Goal: Task Accomplishment & Management: Use online tool/utility

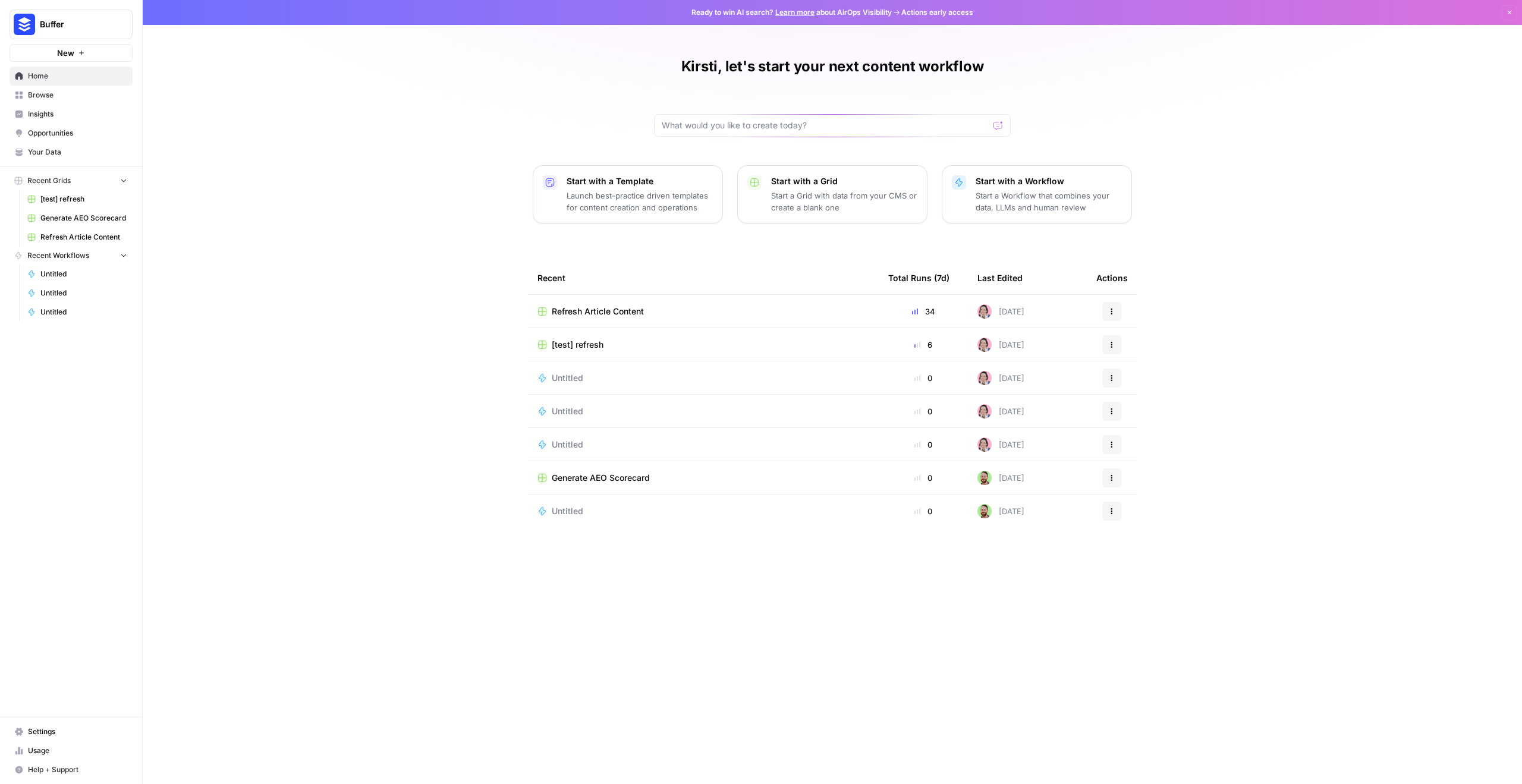
click at [618, 309] on span "Refresh Article Content" at bounding box center [598, 311] width 92 height 12
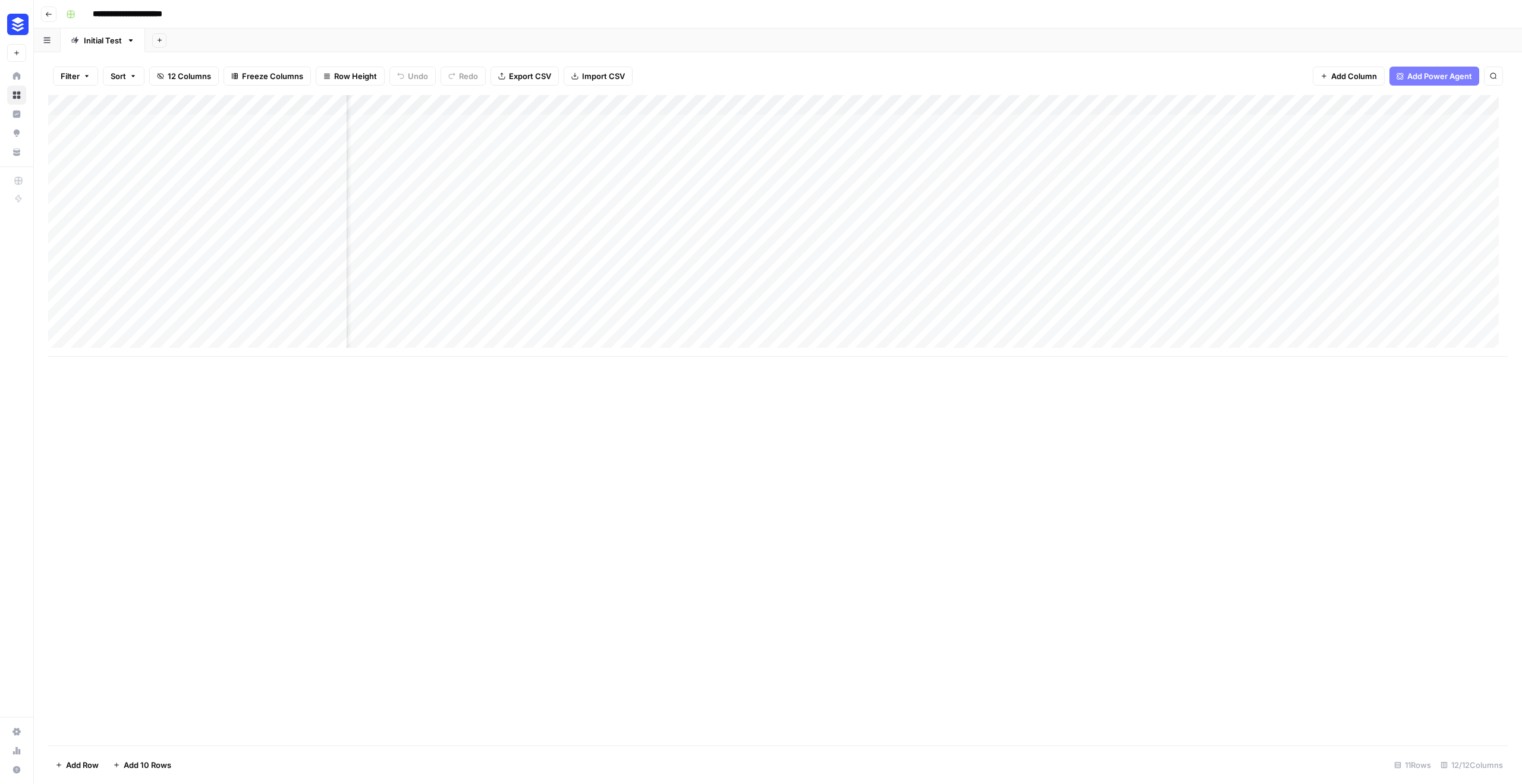
scroll to position [0, 660]
click at [1164, 228] on div "Add Column" at bounding box center [778, 225] width 1460 height 262
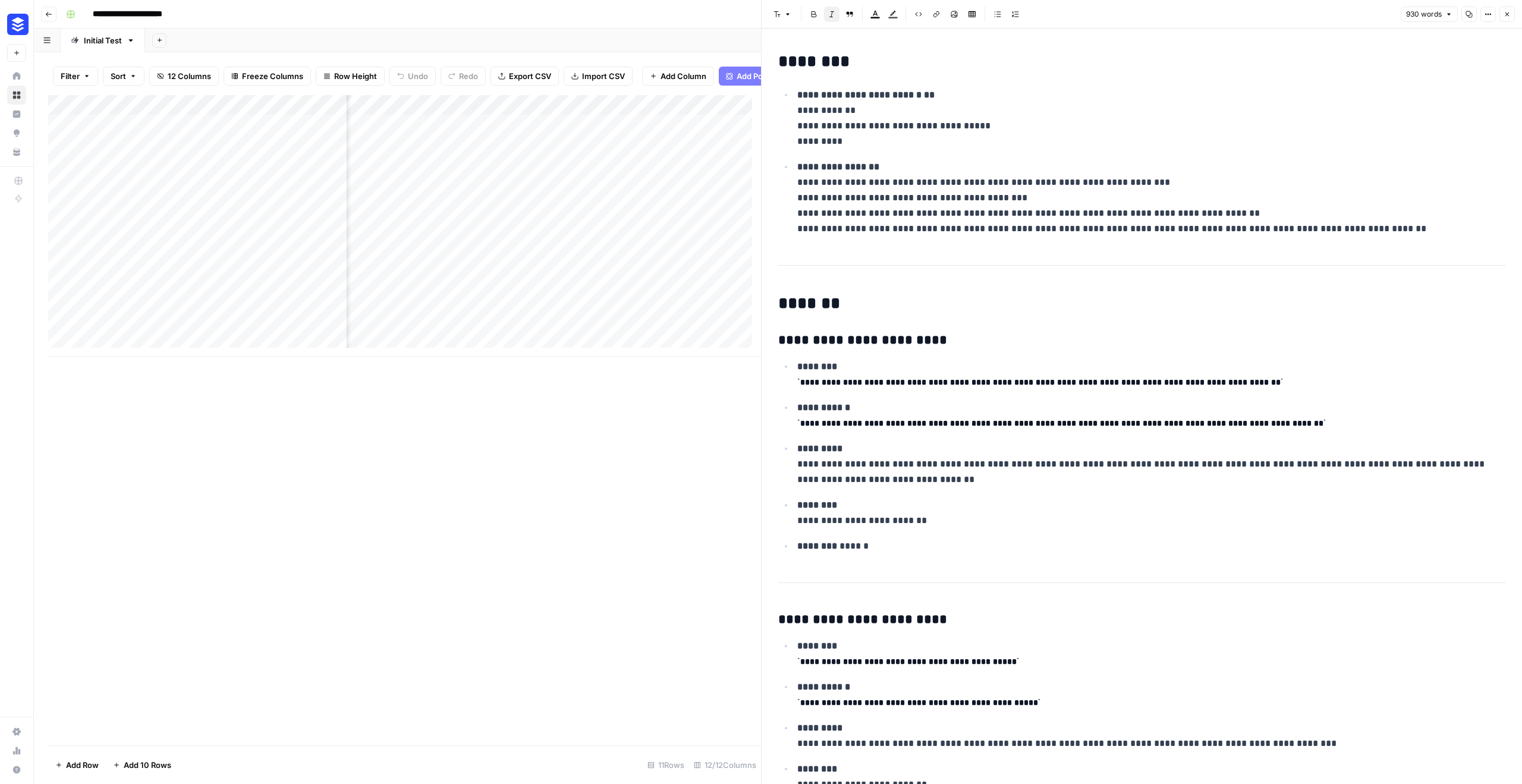
click at [1509, 11] on icon "button" at bounding box center [1507, 15] width 7 height 7
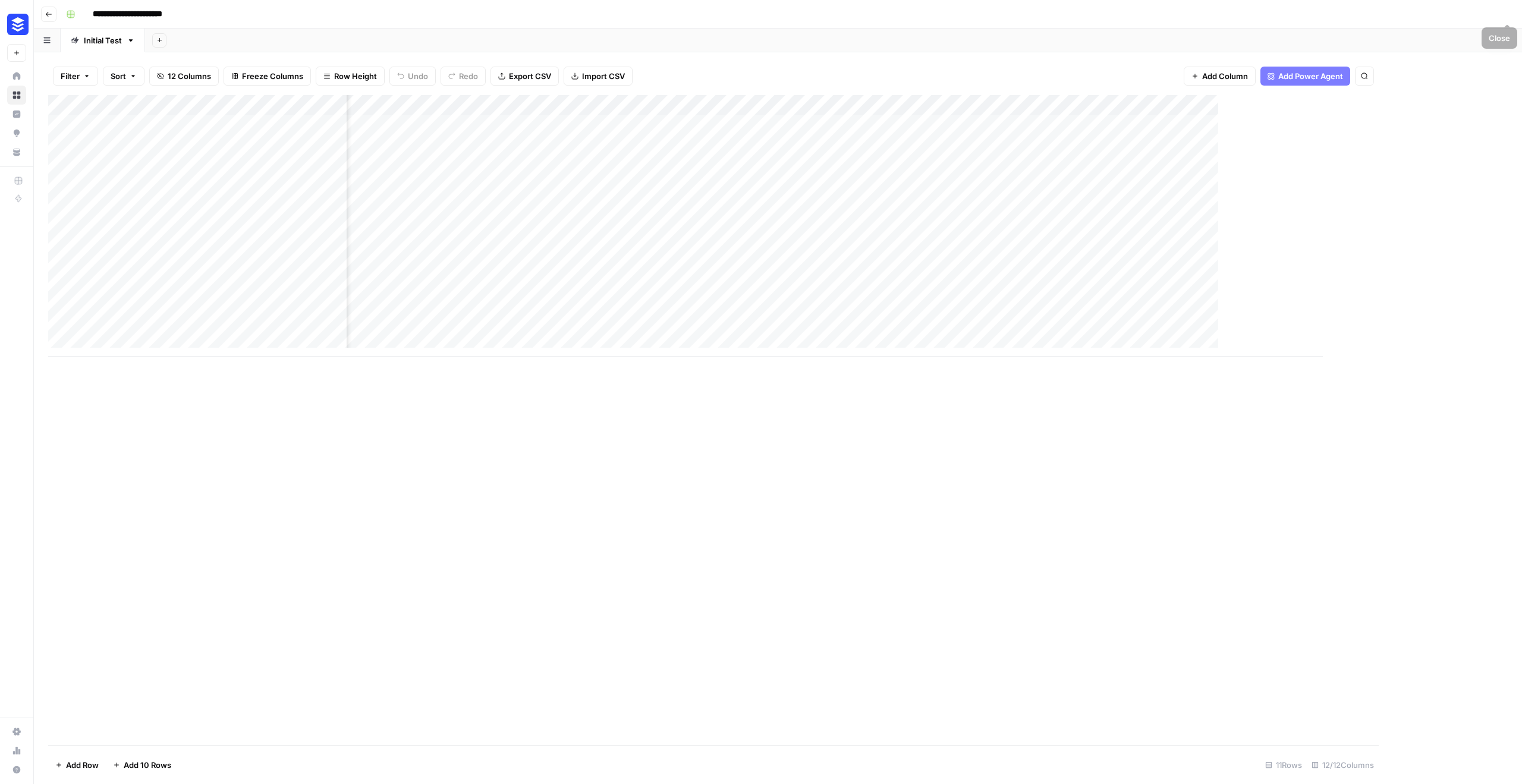
scroll to position [0, 646]
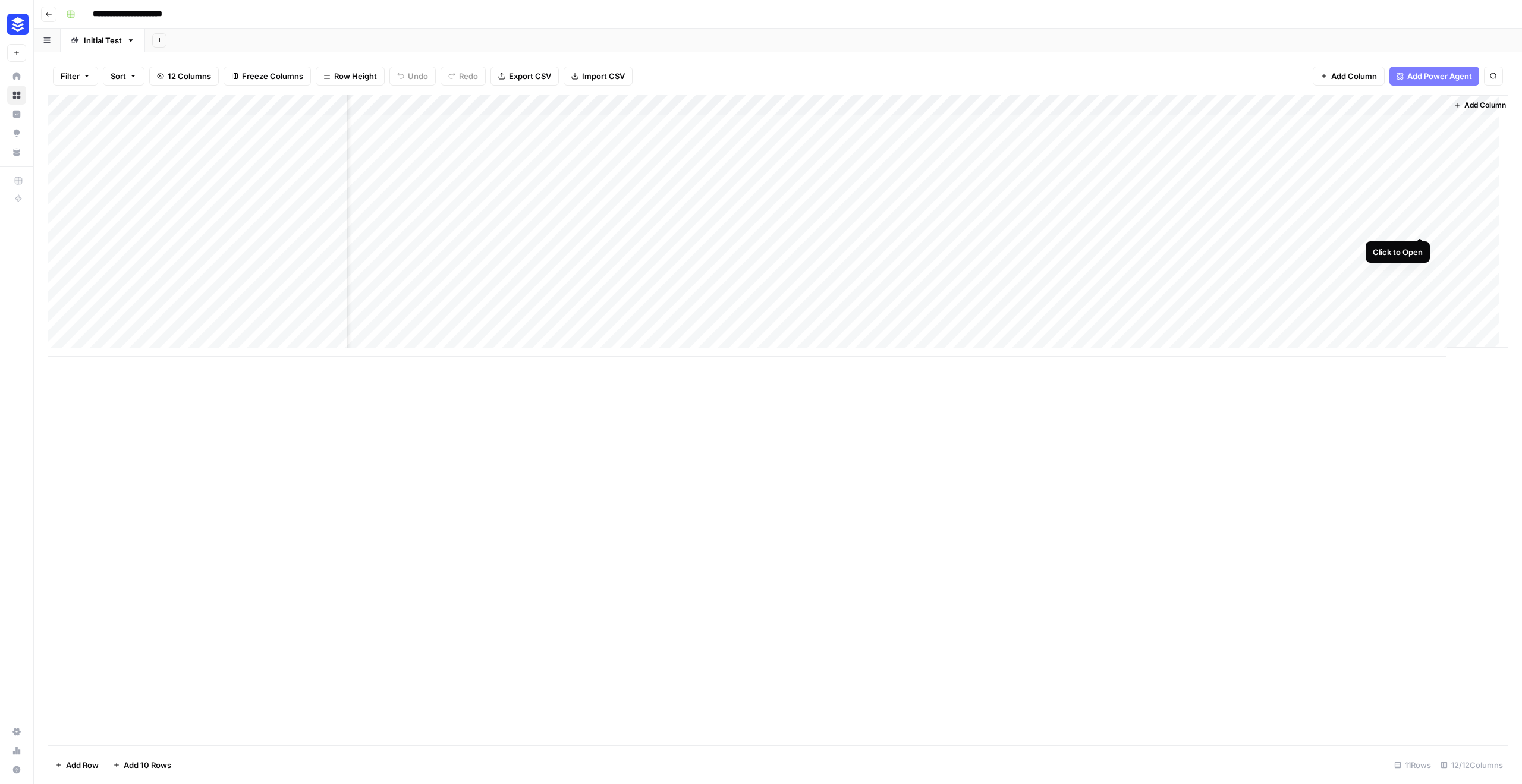
click at [1419, 225] on div "Add Column" at bounding box center [778, 225] width 1460 height 262
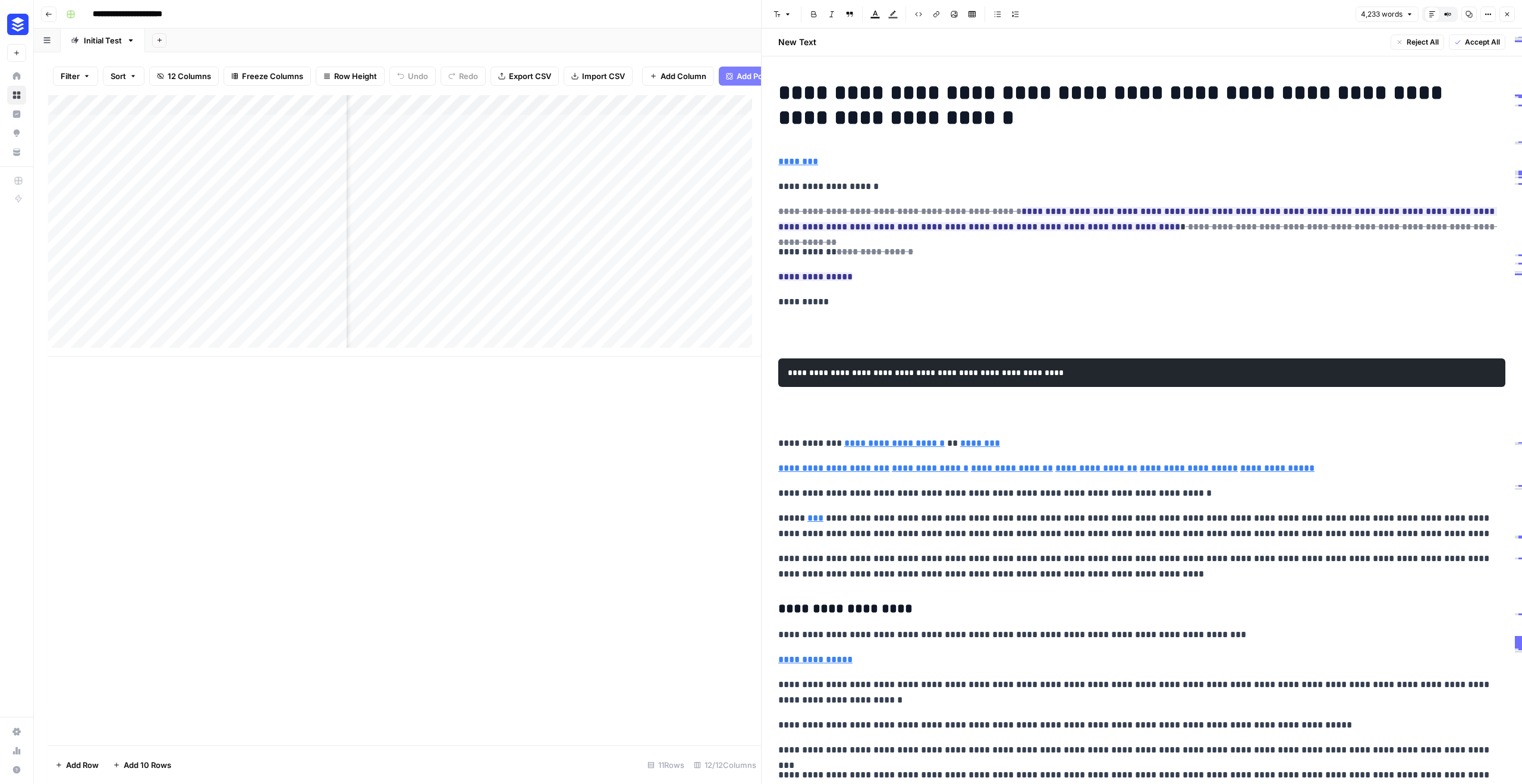
click at [705, 376] on div "Add Column" at bounding box center [404, 420] width 713 height 651
click at [1509, 12] on icon "button" at bounding box center [1508, 15] width 4 height 4
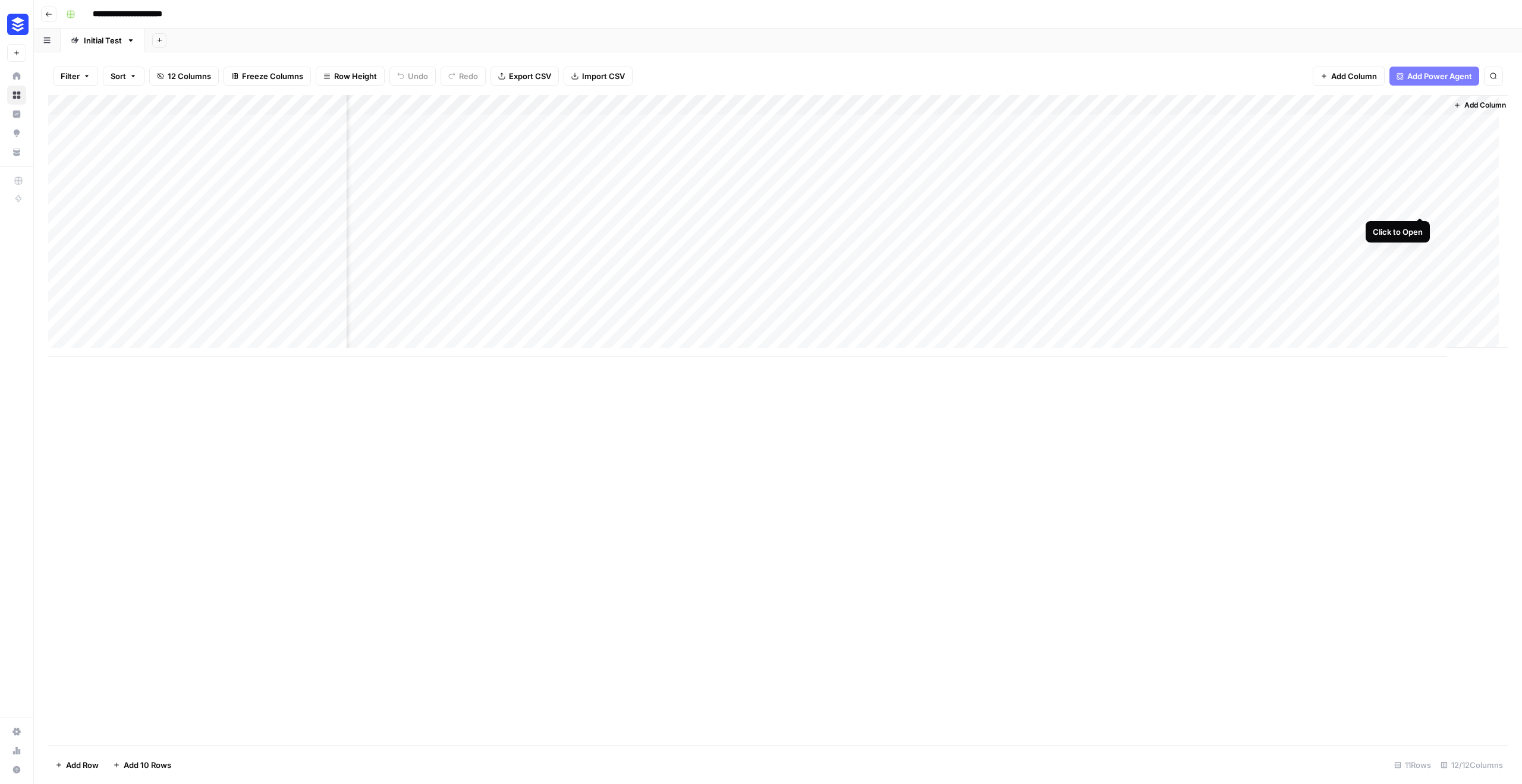
click at [1421, 207] on div "Add Column" at bounding box center [778, 225] width 1460 height 262
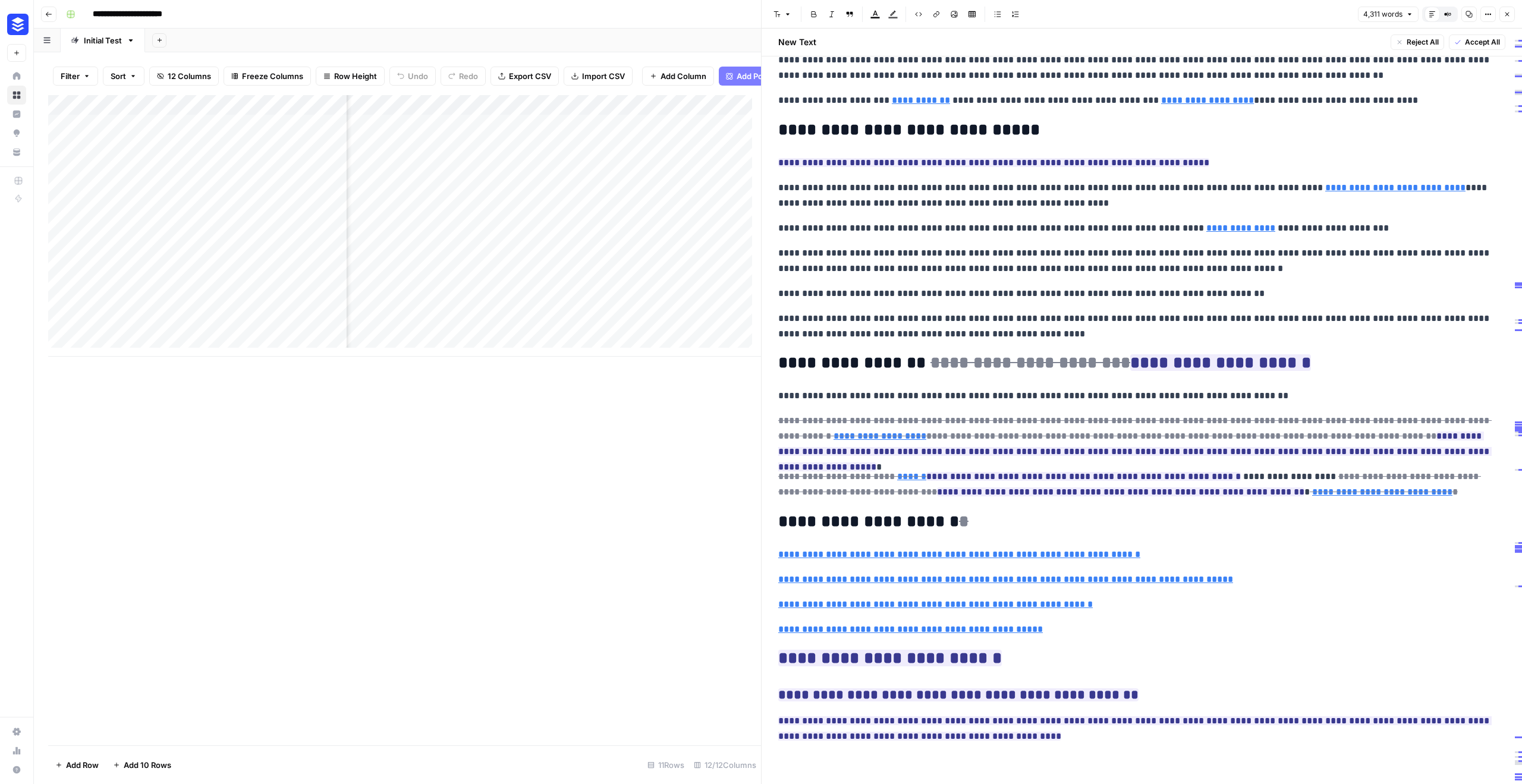
scroll to position [9365, 0]
click at [522, 494] on div "Add Column" at bounding box center [404, 420] width 713 height 651
